Goal: Task Accomplishment & Management: Use online tool/utility

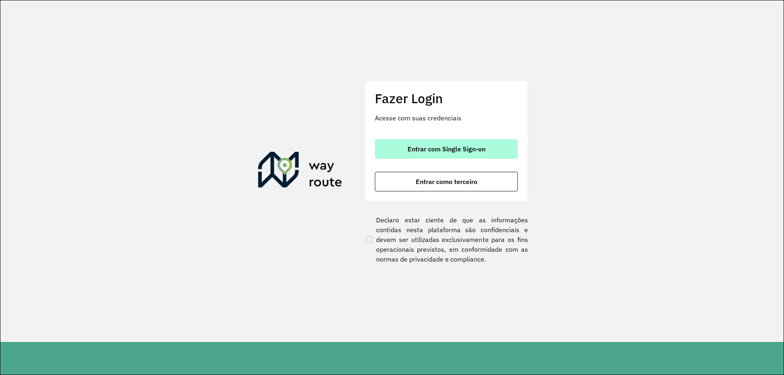
click at [469, 145] on button "Entrar com Single Sign-on" at bounding box center [446, 149] width 143 height 20
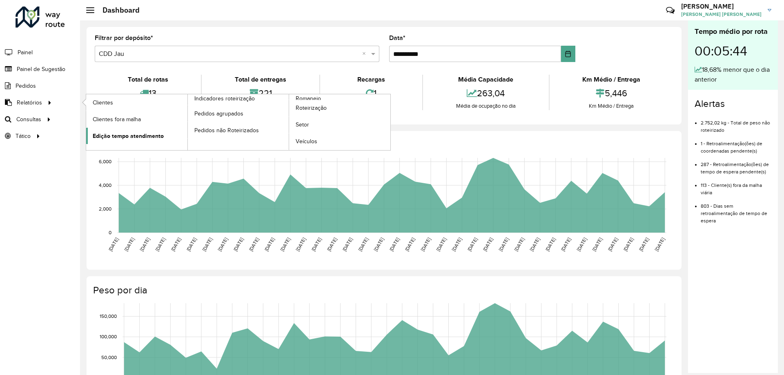
click at [124, 140] on span "Edição tempo atendimento" at bounding box center [128, 136] width 71 height 9
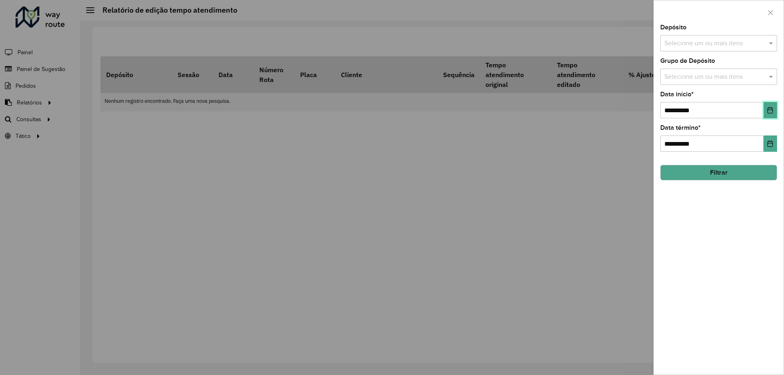
click at [774, 111] on button "Choose Date" at bounding box center [769, 110] width 13 height 16
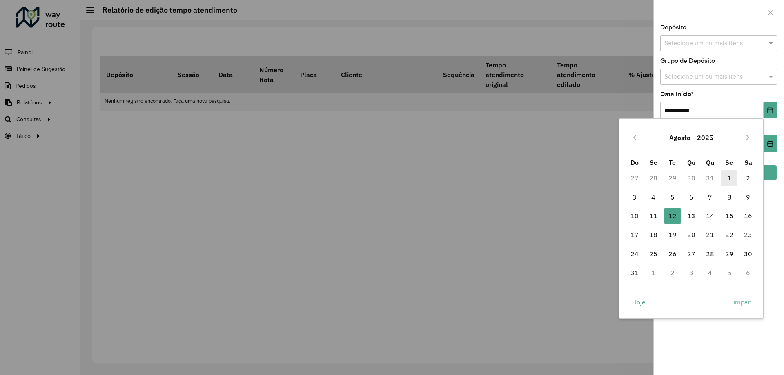
click at [725, 178] on span "1" at bounding box center [729, 178] width 16 height 16
type input "**********"
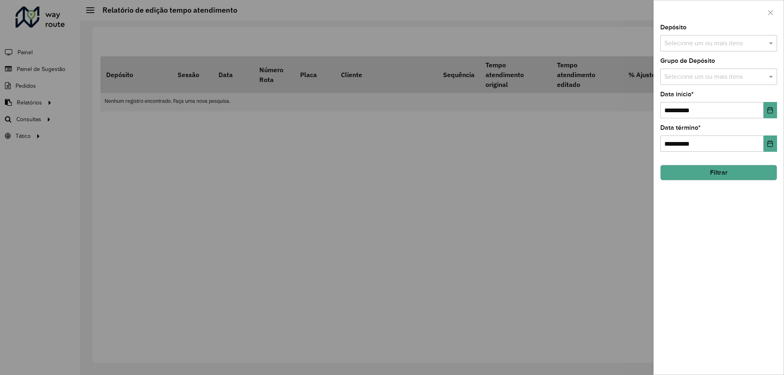
click at [700, 30] on div "Depósito Selecione um ou mais itens" at bounding box center [718, 37] width 117 height 27
click at [699, 43] on input "text" at bounding box center [714, 44] width 105 height 10
click at [688, 94] on div "CDD Jau" at bounding box center [719, 98] width 116 height 14
click at [701, 176] on button "Filtrar" at bounding box center [718, 173] width 117 height 16
